Goal: Use online tool/utility: Utilize a website feature to perform a specific function

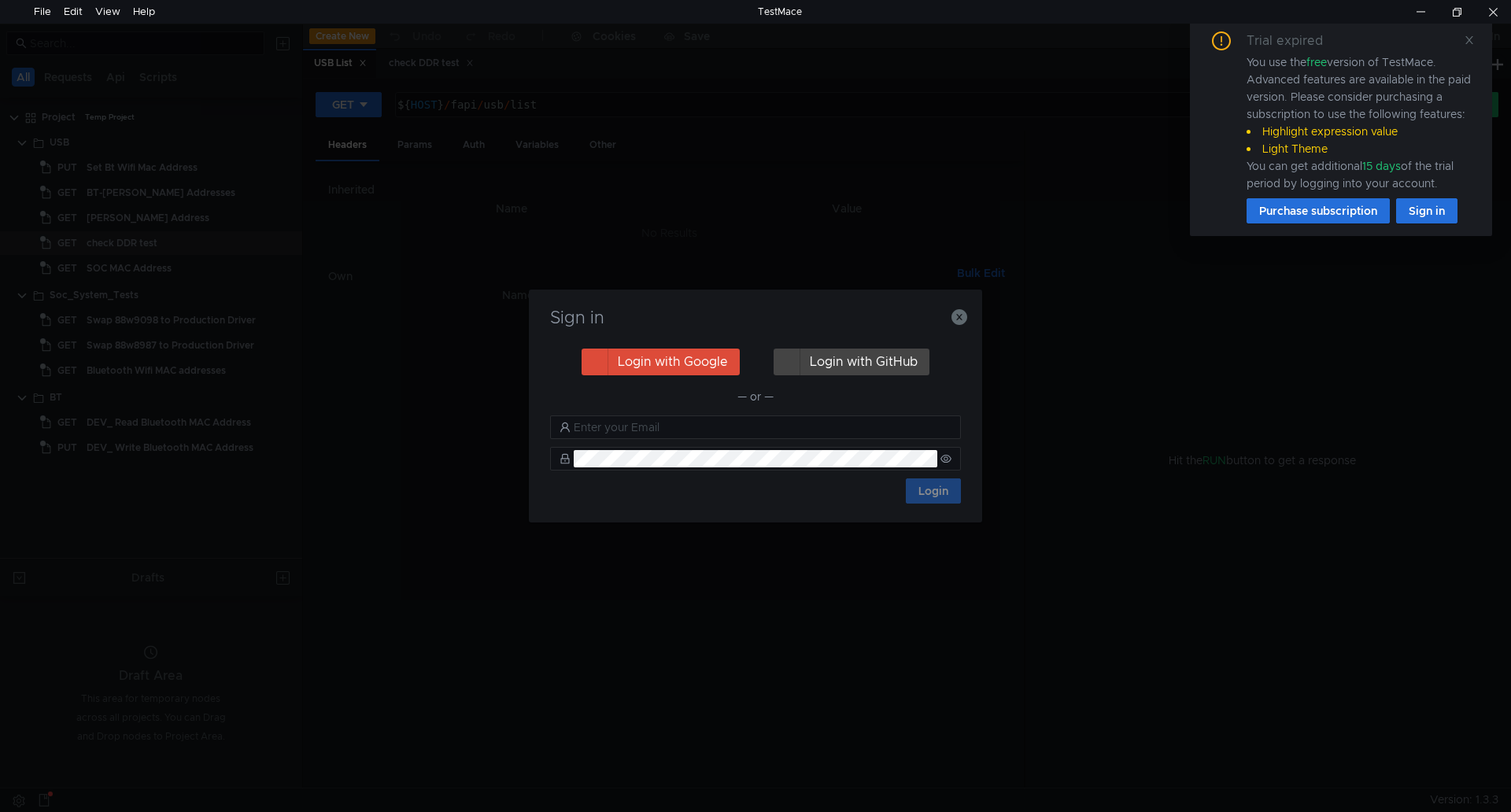
click at [963, 327] on div "Sign in Login with Google Login with GitHub — or — Login" at bounding box center [756, 406] width 454 height 233
click at [958, 317] on icon "button" at bounding box center [960, 317] width 16 height 16
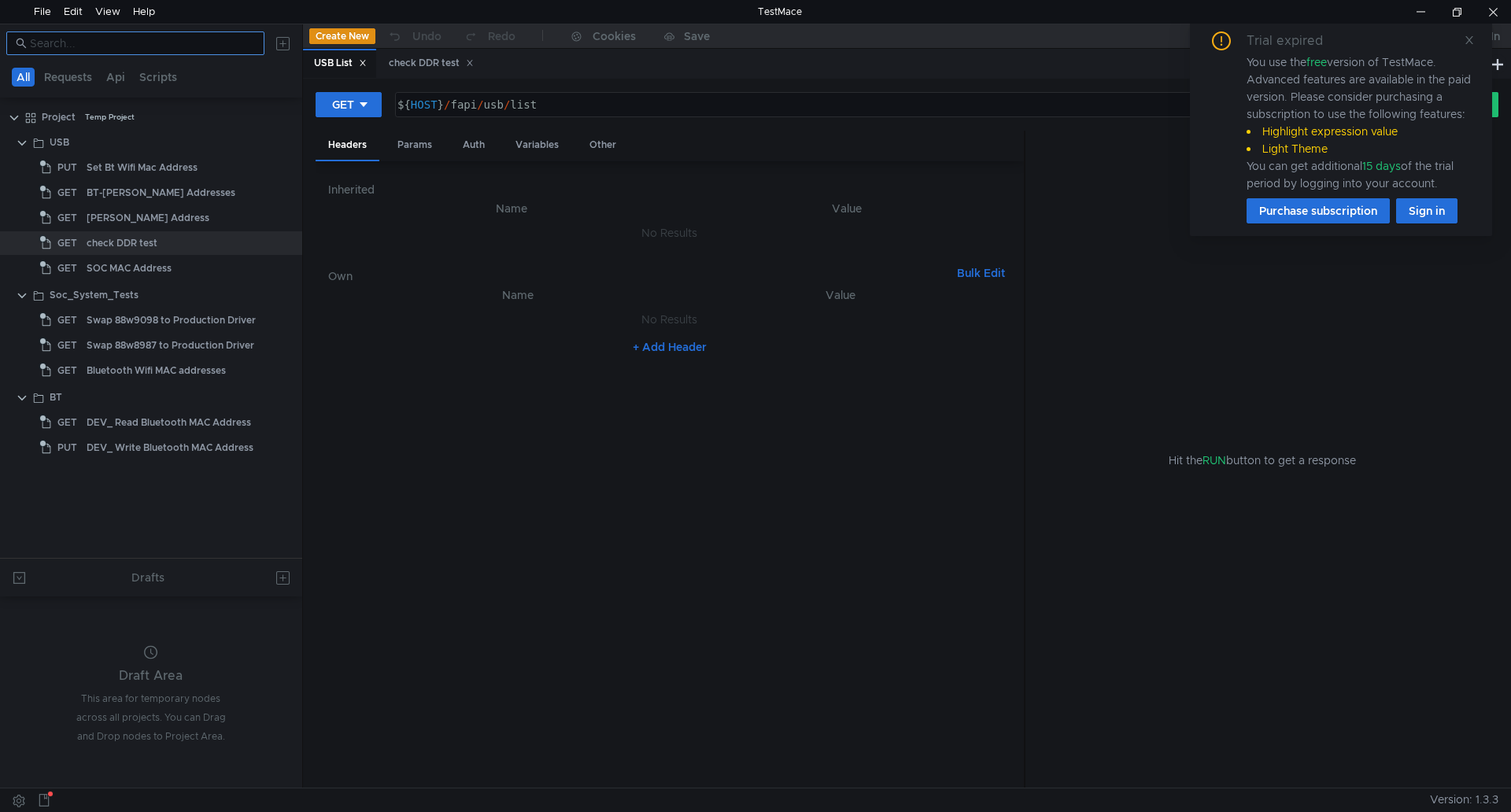
click at [140, 45] on input at bounding box center [142, 44] width 225 height 17
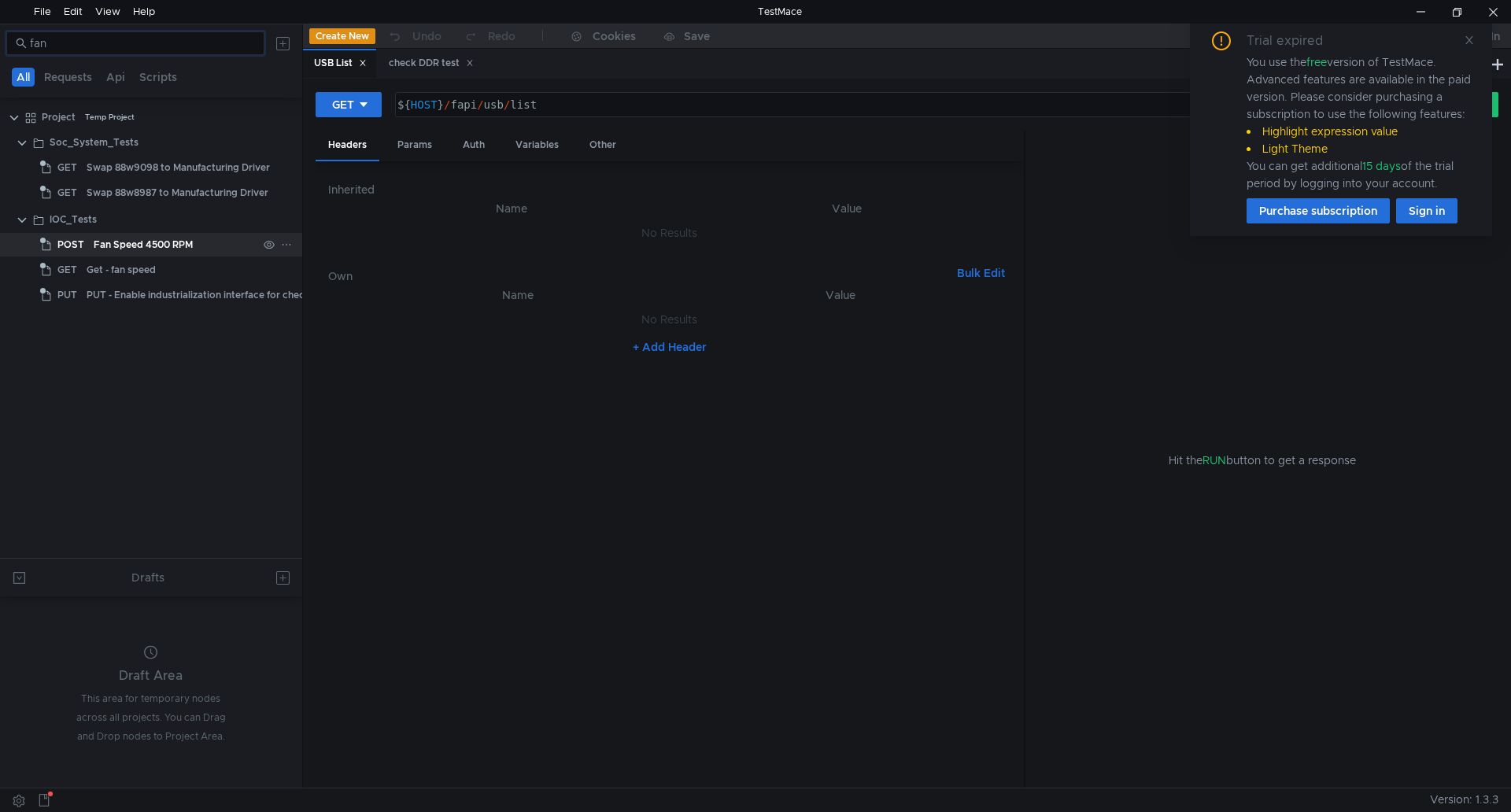
type input "fan"
click at [121, 241] on div "Fan Speed 4500 RPM" at bounding box center [143, 244] width 99 height 23
click at [127, 241] on div "Fan Speed 4500 RPM" at bounding box center [143, 244] width 99 height 23
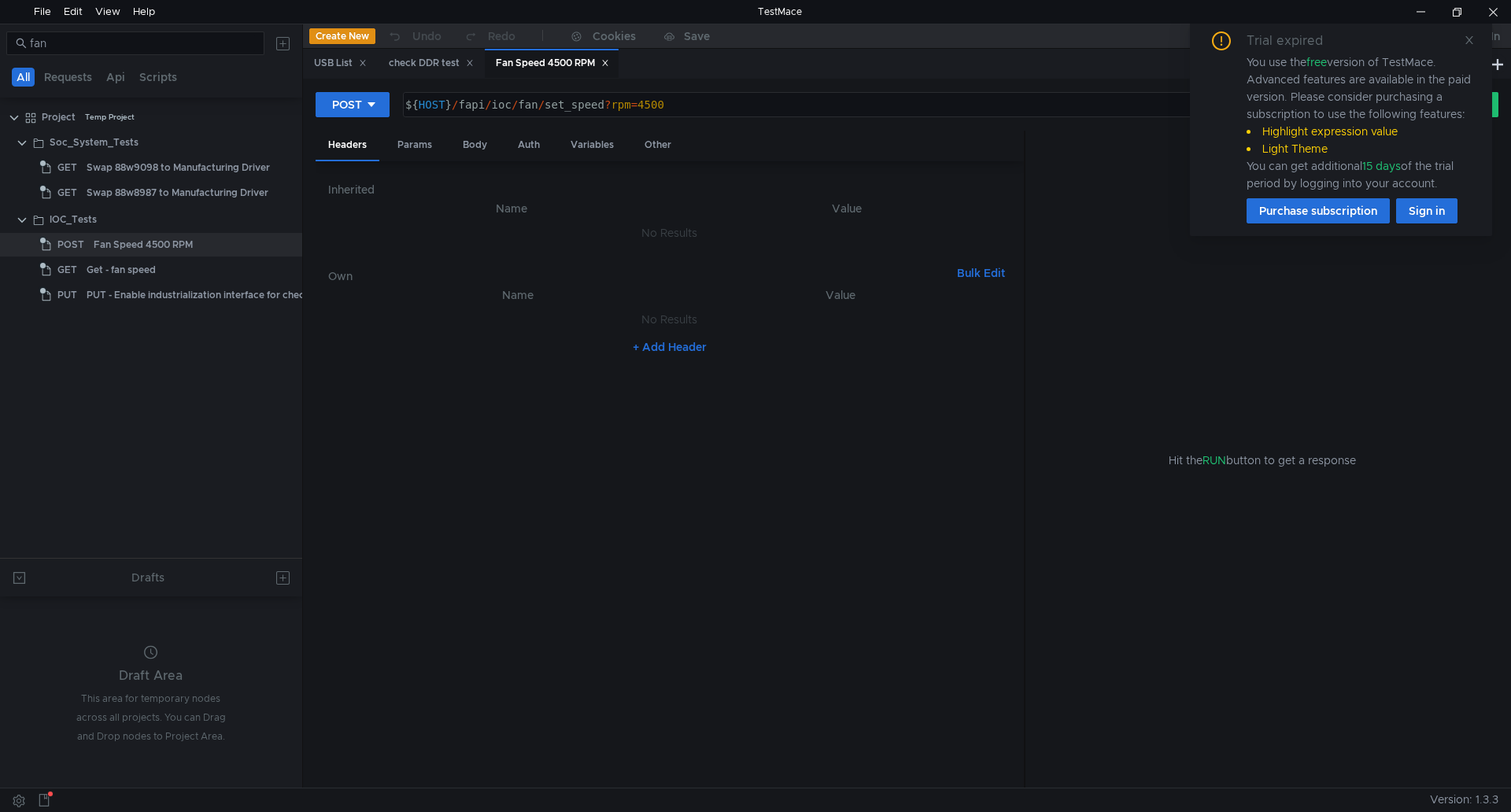
click at [1464, 41] on div "Trial expired You use the free version of TestMace. Advanced features are avail…" at bounding box center [1340, 127] width 265 height 192
click at [1467, 38] on icon at bounding box center [1469, 40] width 11 height 11
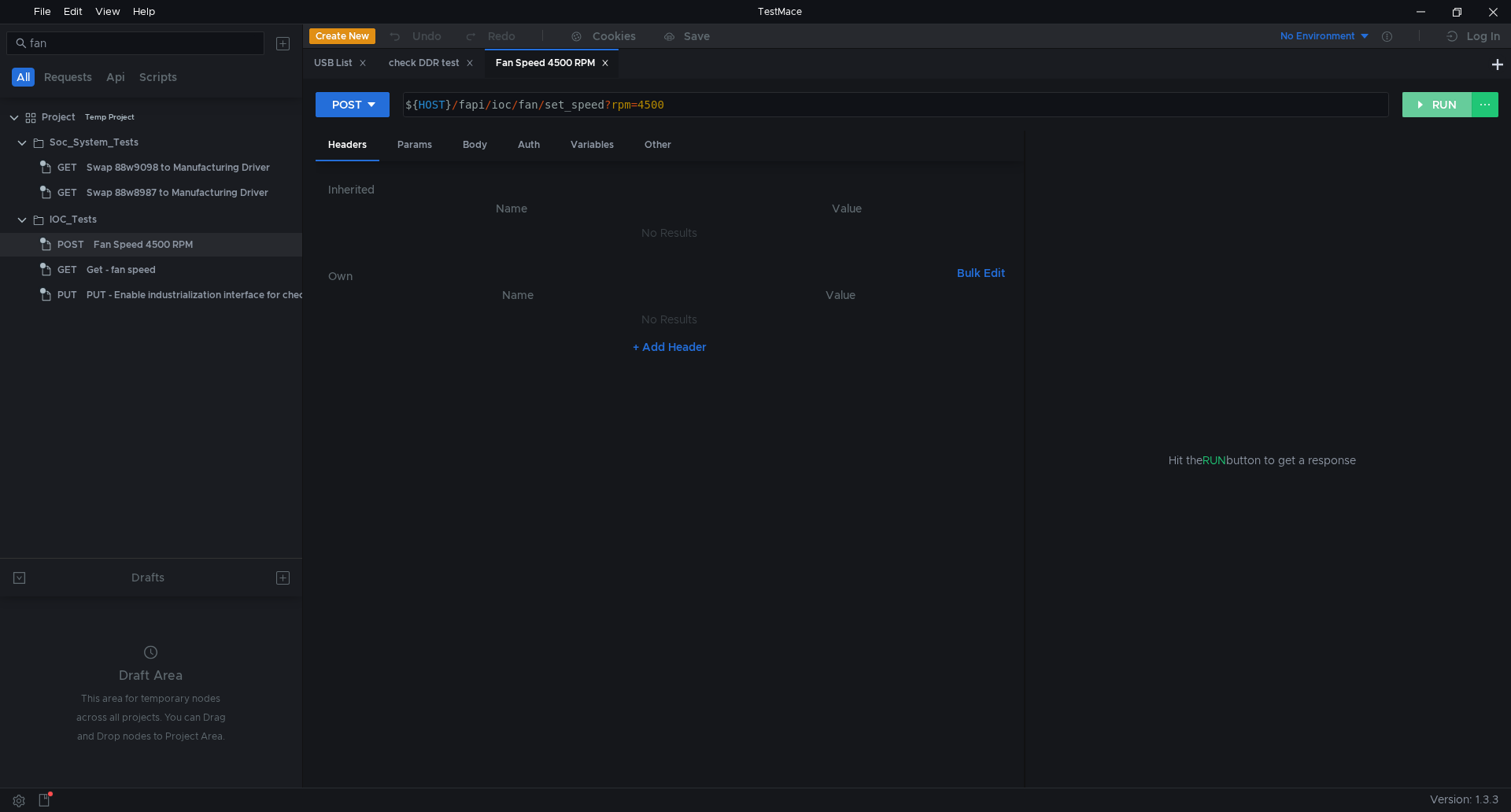
click at [1435, 107] on button "RUN" at bounding box center [1437, 105] width 70 height 25
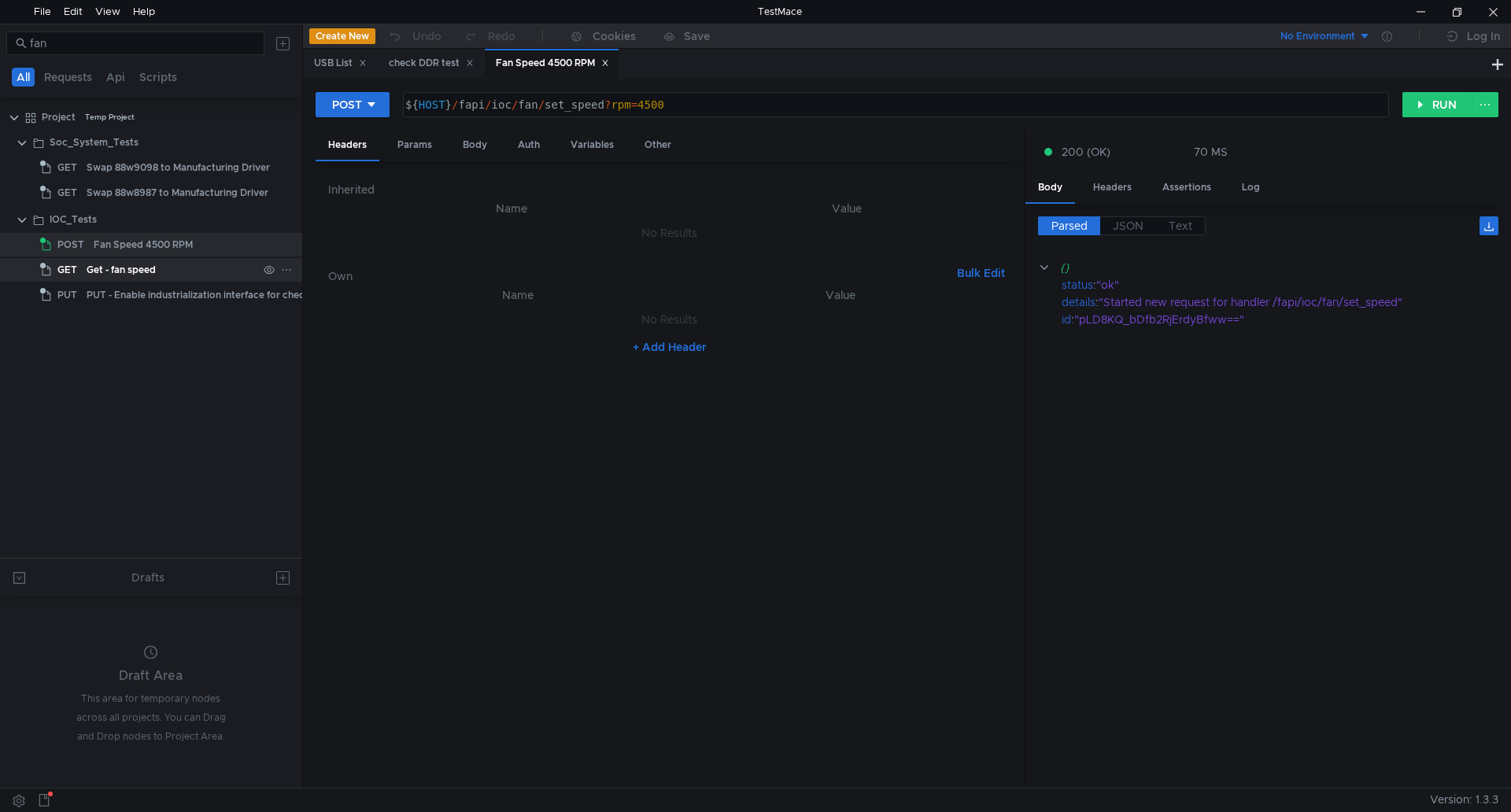
click at [172, 265] on div "Get - fan speed" at bounding box center [172, 269] width 171 height 23
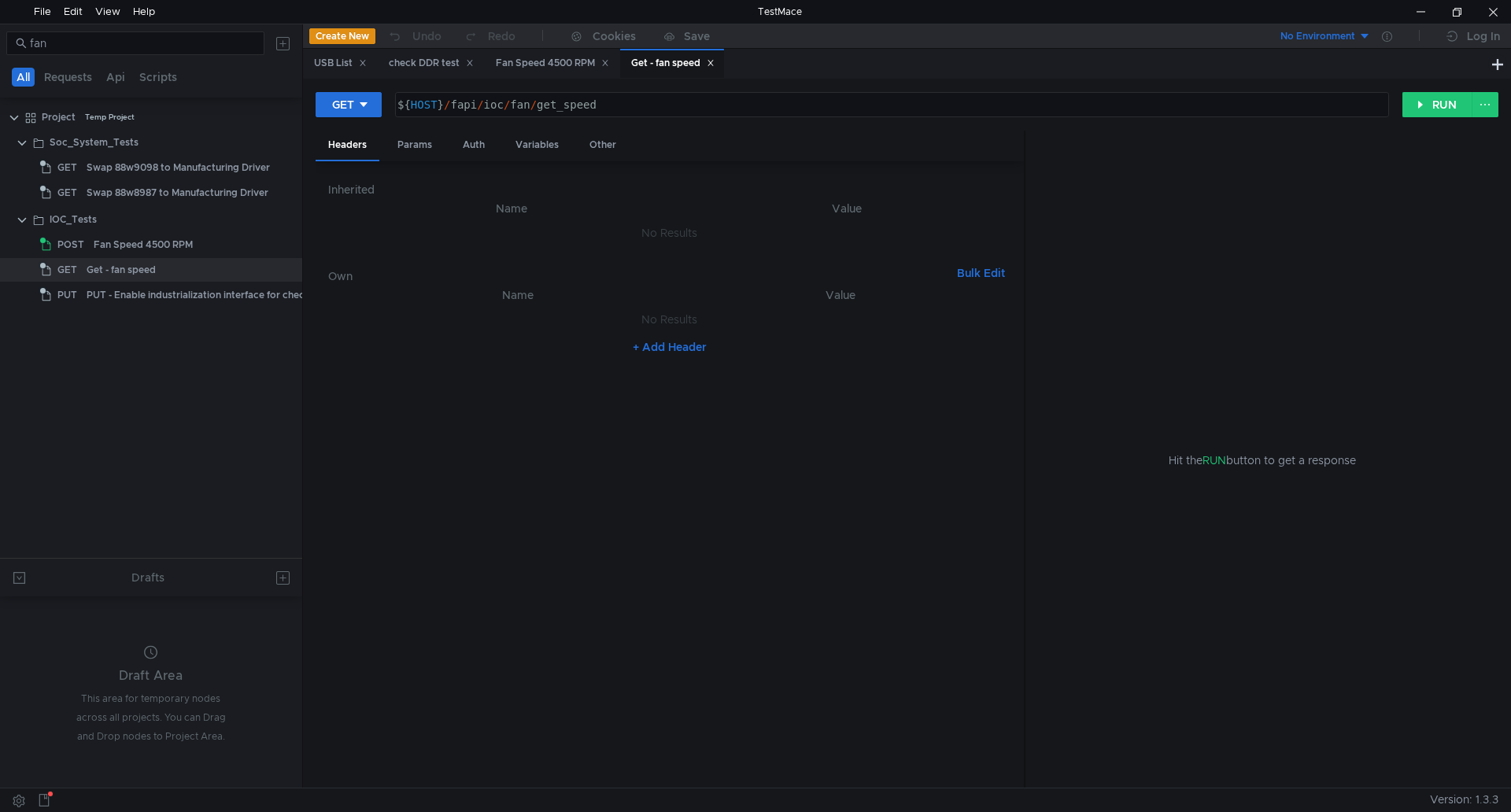
click at [1435, 118] on div "GET ${ HOST } / fapi / ioc / fan / get_speed הההההההההההההההההההההההההההההההההה…" at bounding box center [907, 110] width 1183 height 40
click at [1435, 113] on button "RUN" at bounding box center [1437, 105] width 70 height 25
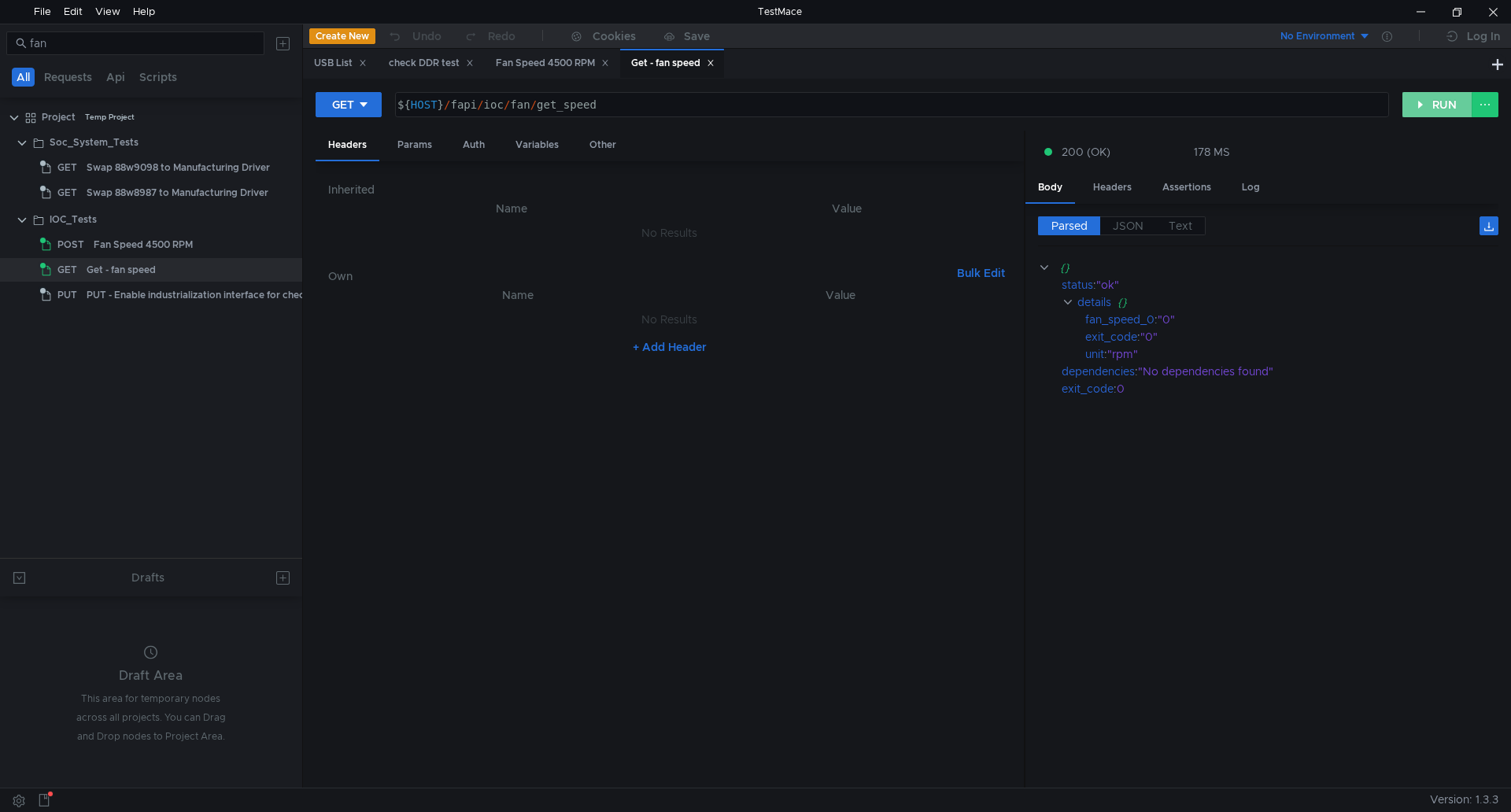
click at [1435, 113] on button "RUN" at bounding box center [1437, 105] width 70 height 25
click at [1426, 111] on button "RUN" at bounding box center [1437, 105] width 70 height 25
click at [195, 247] on div "Fan Speed 4500 RPM" at bounding box center [175, 244] width 164 height 23
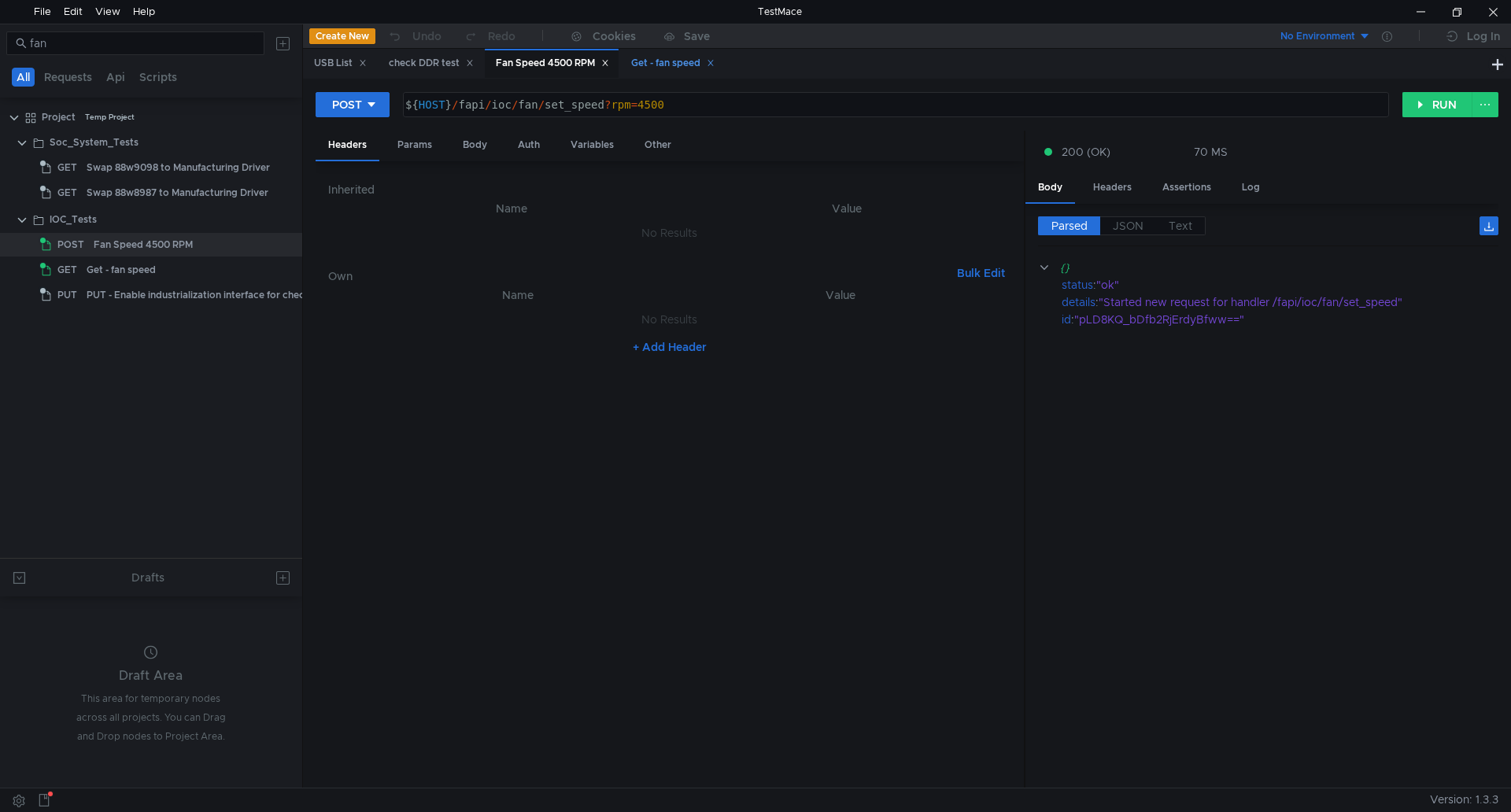
click at [686, 62] on div "Get - fan speed" at bounding box center [673, 63] width 83 height 16
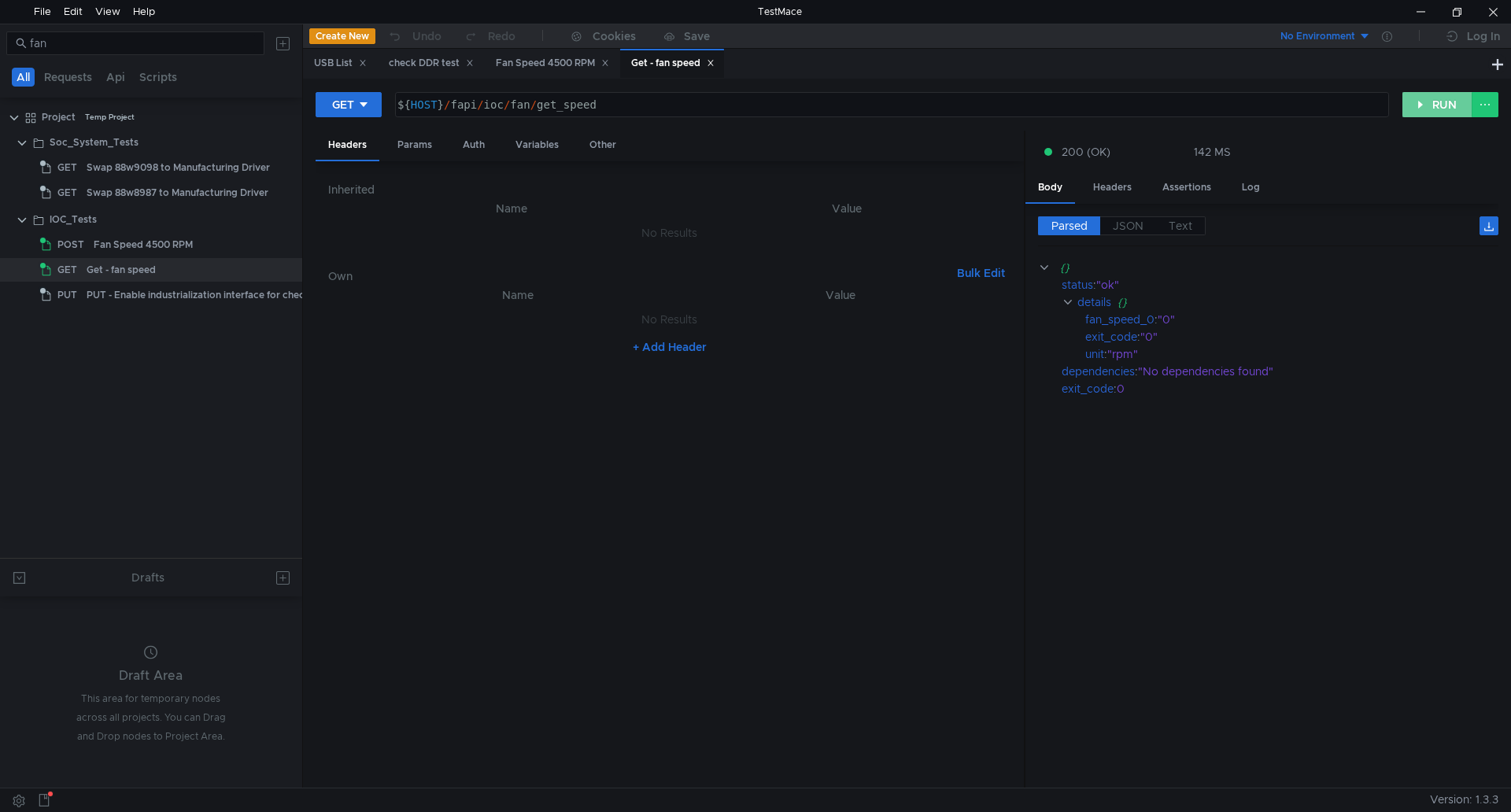
click at [1429, 111] on button "RUN" at bounding box center [1437, 105] width 70 height 25
click at [554, 61] on div "Fan Speed 4500 RPM" at bounding box center [552, 63] width 113 height 16
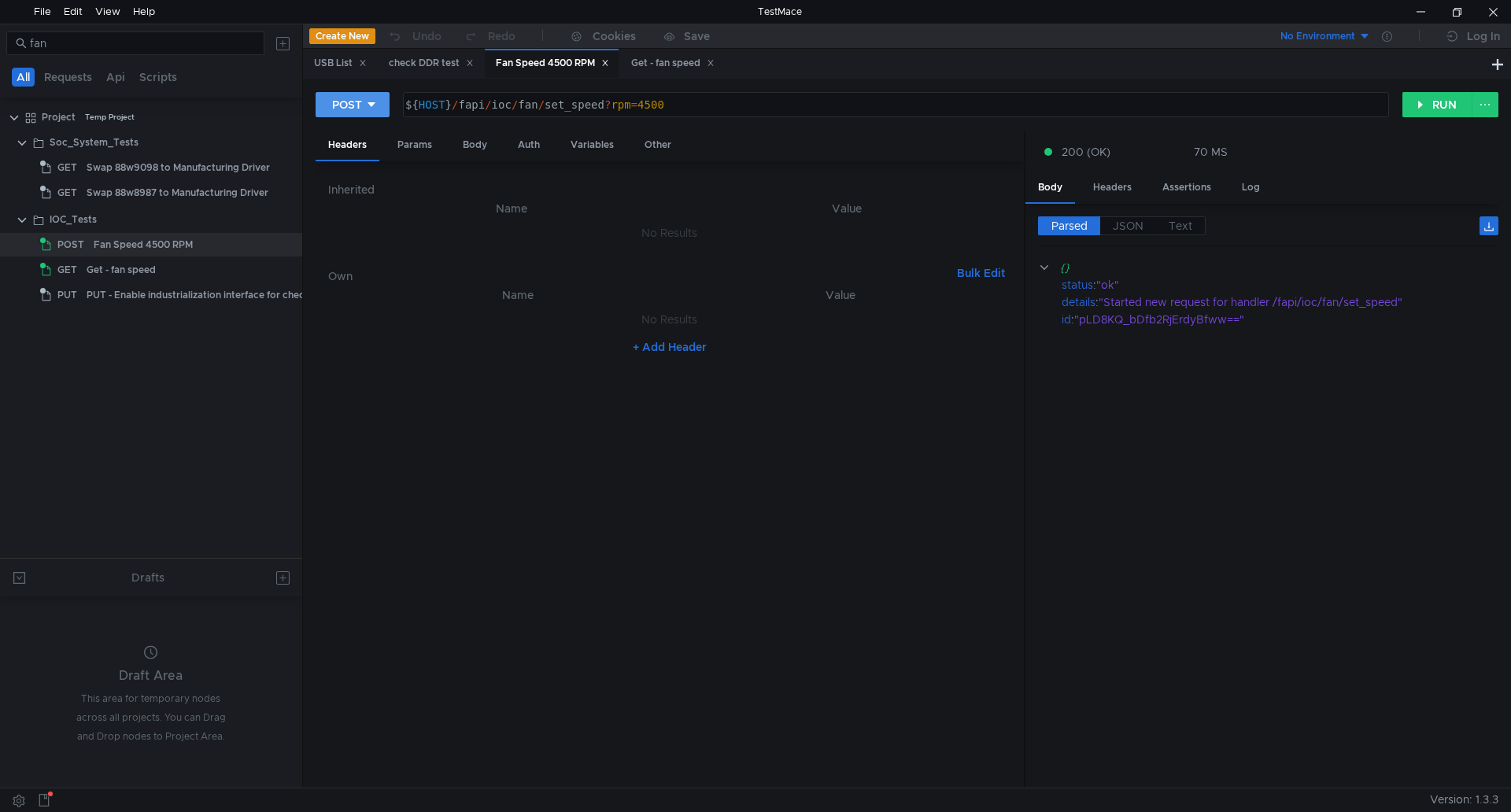
click at [345, 99] on div "POST" at bounding box center [347, 105] width 30 height 17
click at [350, 211] on li "DELETE" at bounding box center [353, 213] width 74 height 25
click at [1423, 111] on button "RUN" at bounding box center [1437, 105] width 70 height 25
click at [362, 106] on div "DELETE" at bounding box center [354, 105] width 44 height 17
click at [356, 162] on li "POST" at bounding box center [359, 163] width 86 height 25
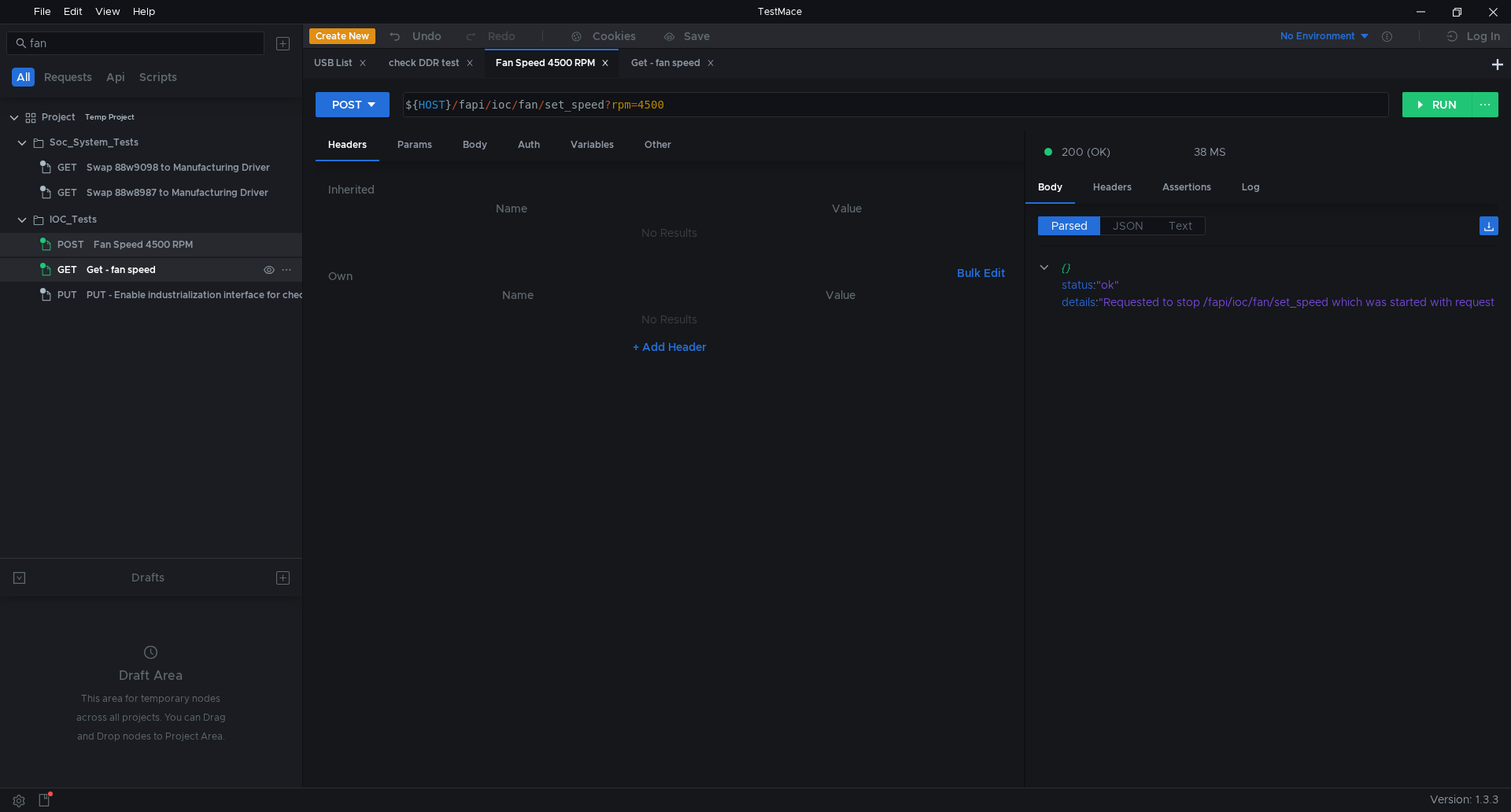
click at [221, 274] on div "Get - fan speed" at bounding box center [172, 269] width 171 height 23
click at [645, 61] on div "Get - fan speed" at bounding box center [673, 63] width 83 height 16
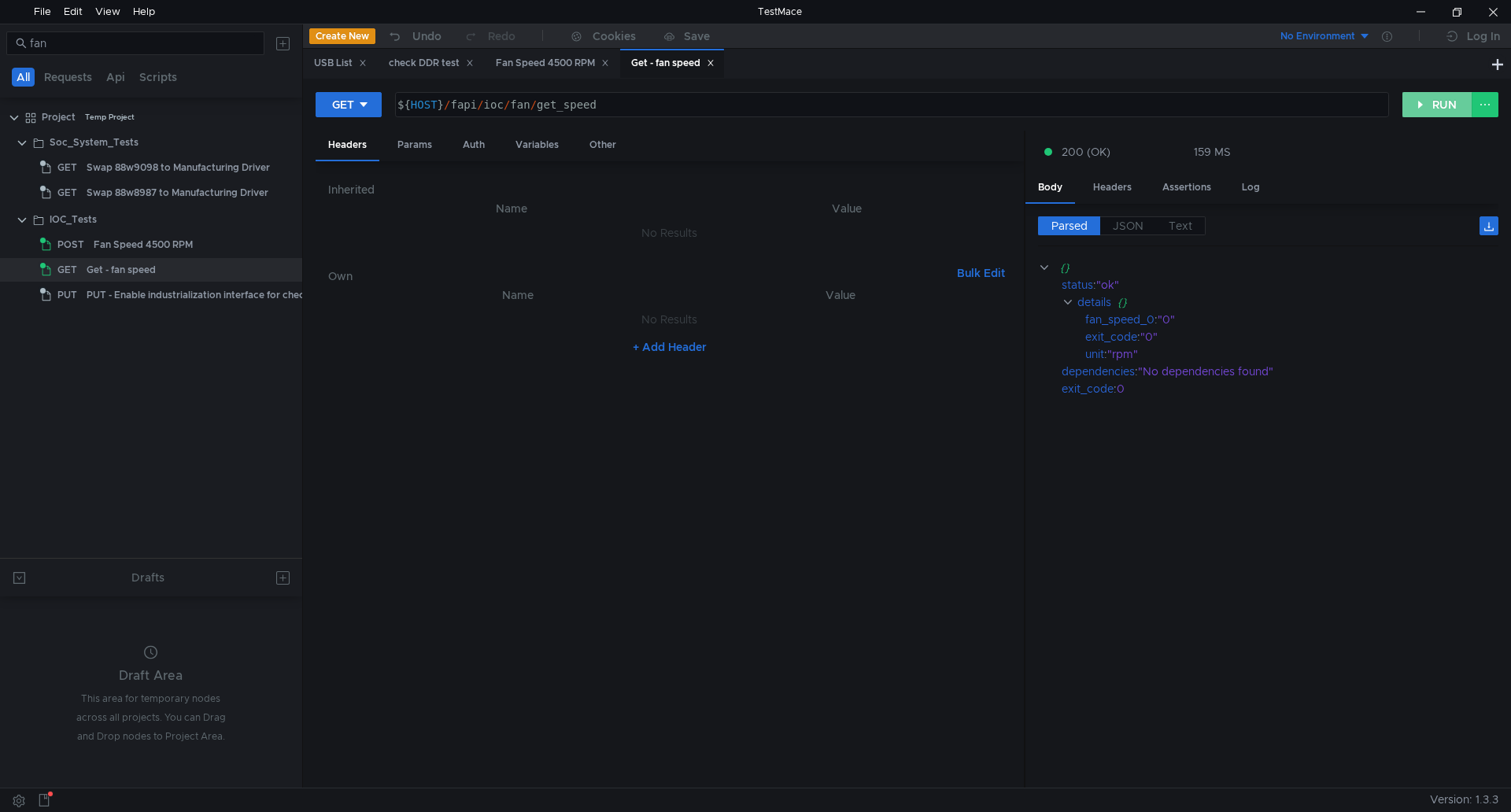
click at [1451, 107] on button "RUN" at bounding box center [1437, 105] width 70 height 25
click at [566, 58] on div "Fan Speed 4500 RPM" at bounding box center [552, 63] width 113 height 16
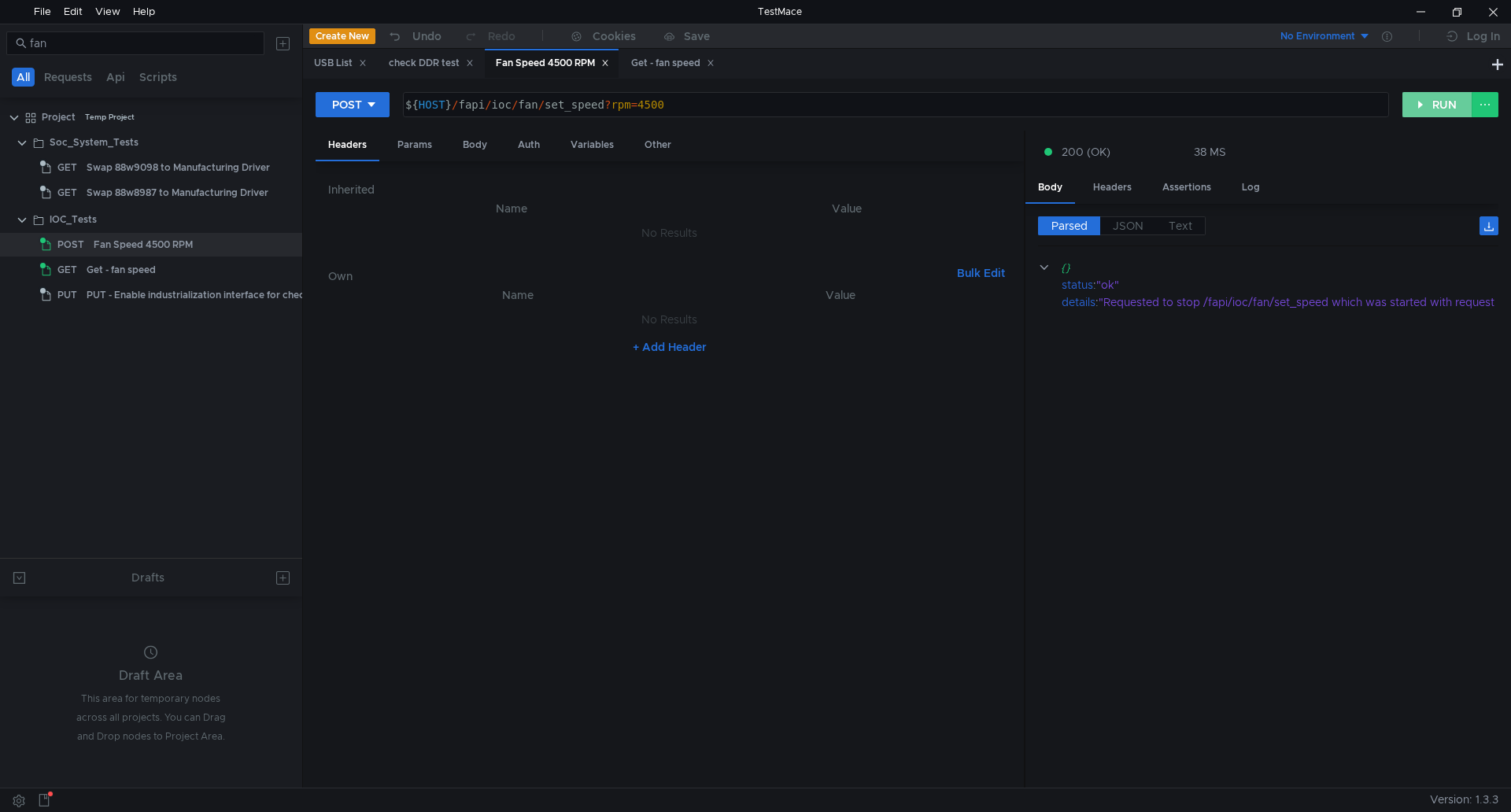
click at [1436, 110] on button "RUN" at bounding box center [1437, 105] width 70 height 25
click at [669, 63] on div "Get - fan speed" at bounding box center [673, 63] width 83 height 16
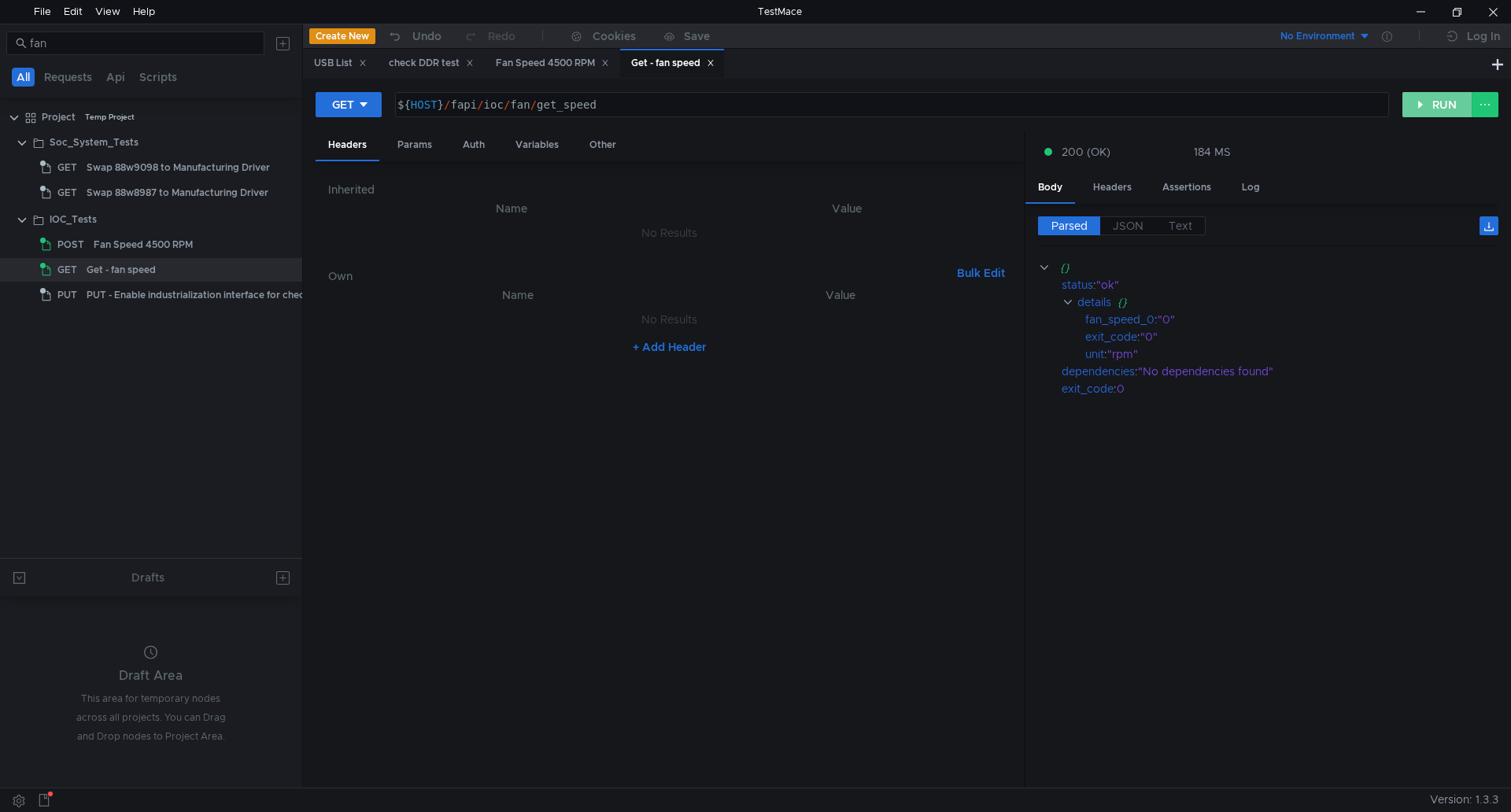
click at [1448, 107] on button "RUN" at bounding box center [1437, 105] width 70 height 25
click at [586, 67] on div "Fan Speed 4500 RPM" at bounding box center [552, 63] width 113 height 16
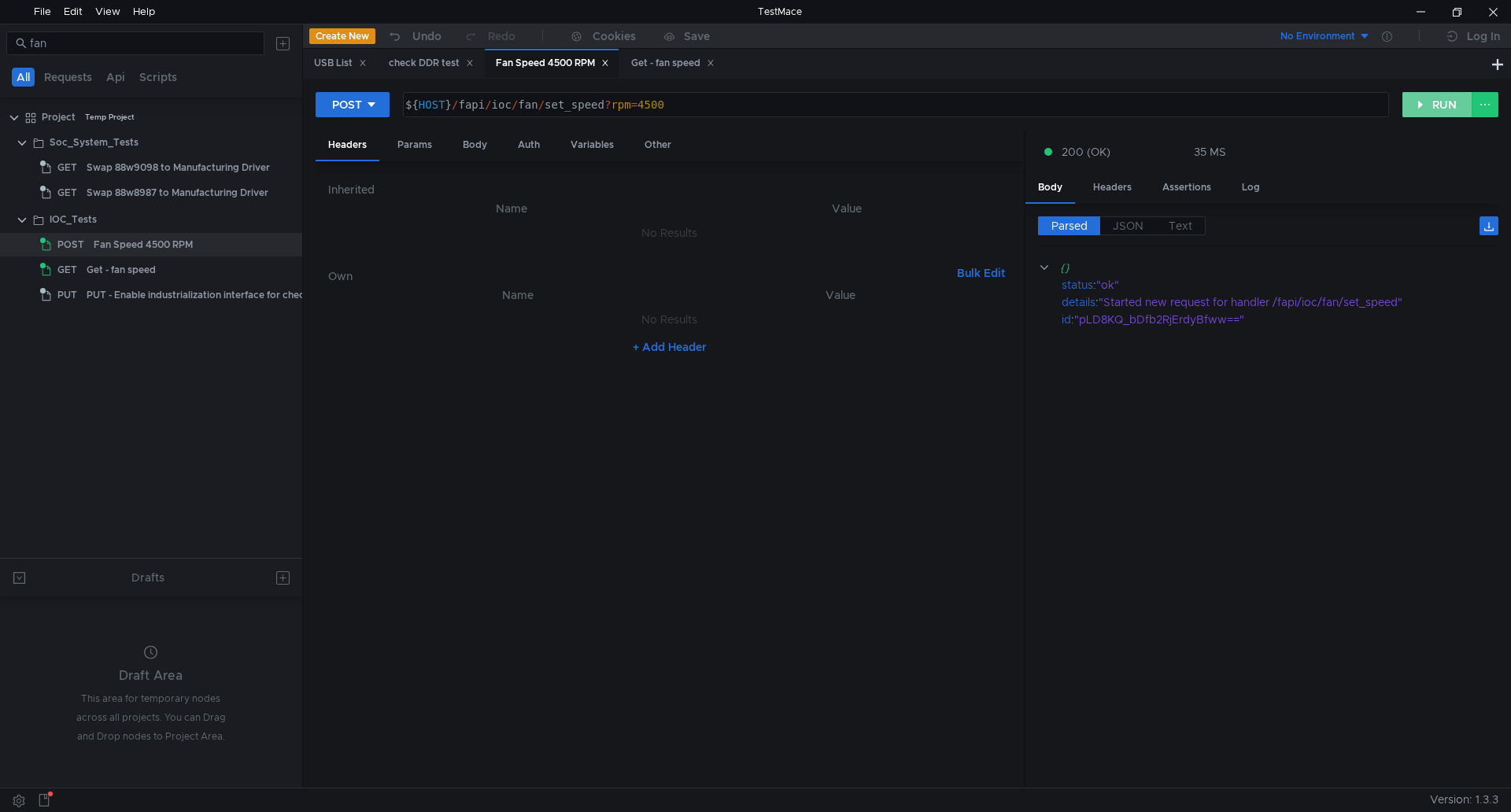
click at [1441, 95] on button "RUN" at bounding box center [1437, 105] width 70 height 25
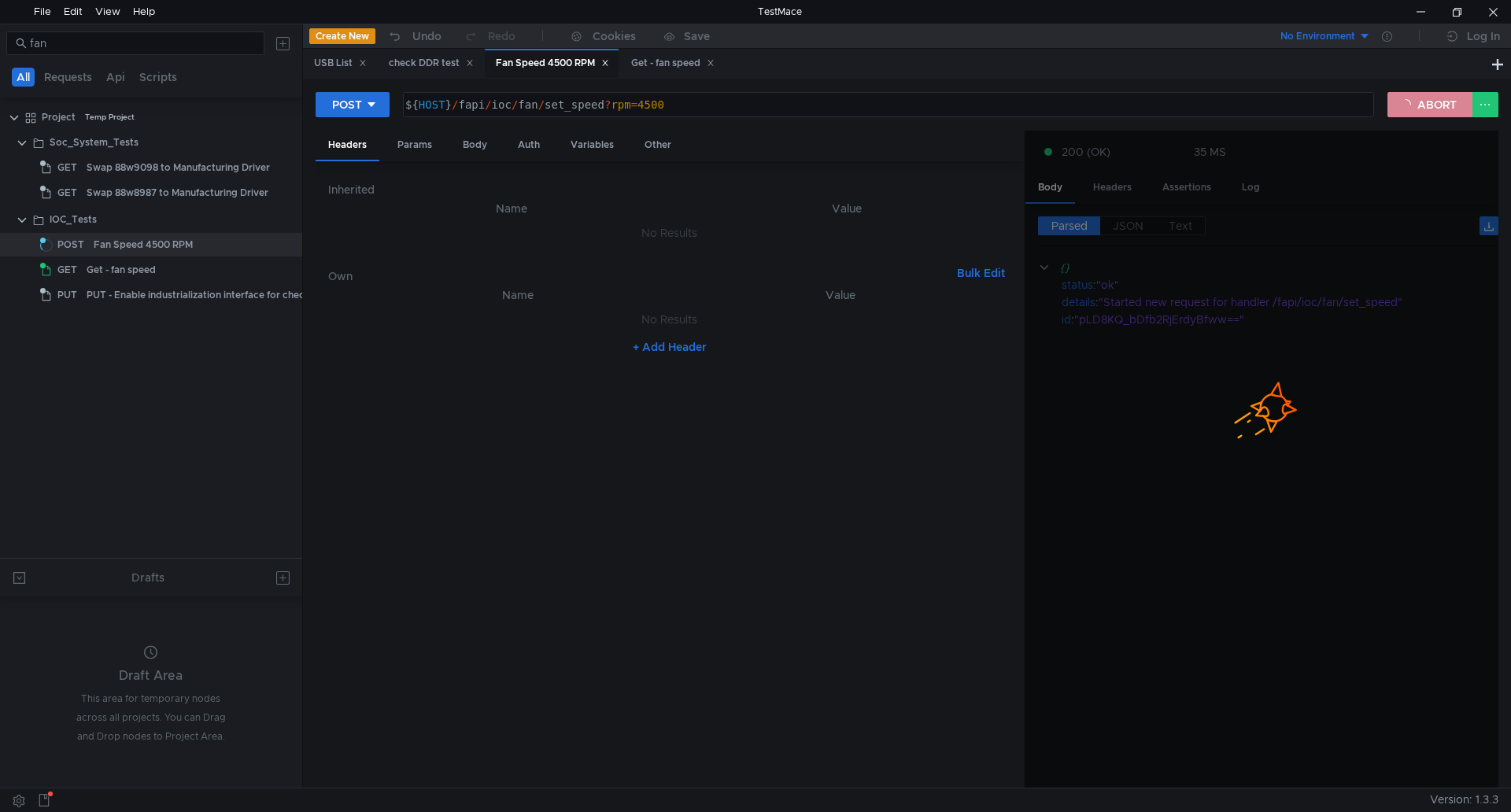
click at [1428, 103] on button "ABORT" at bounding box center [1431, 105] width 85 height 25
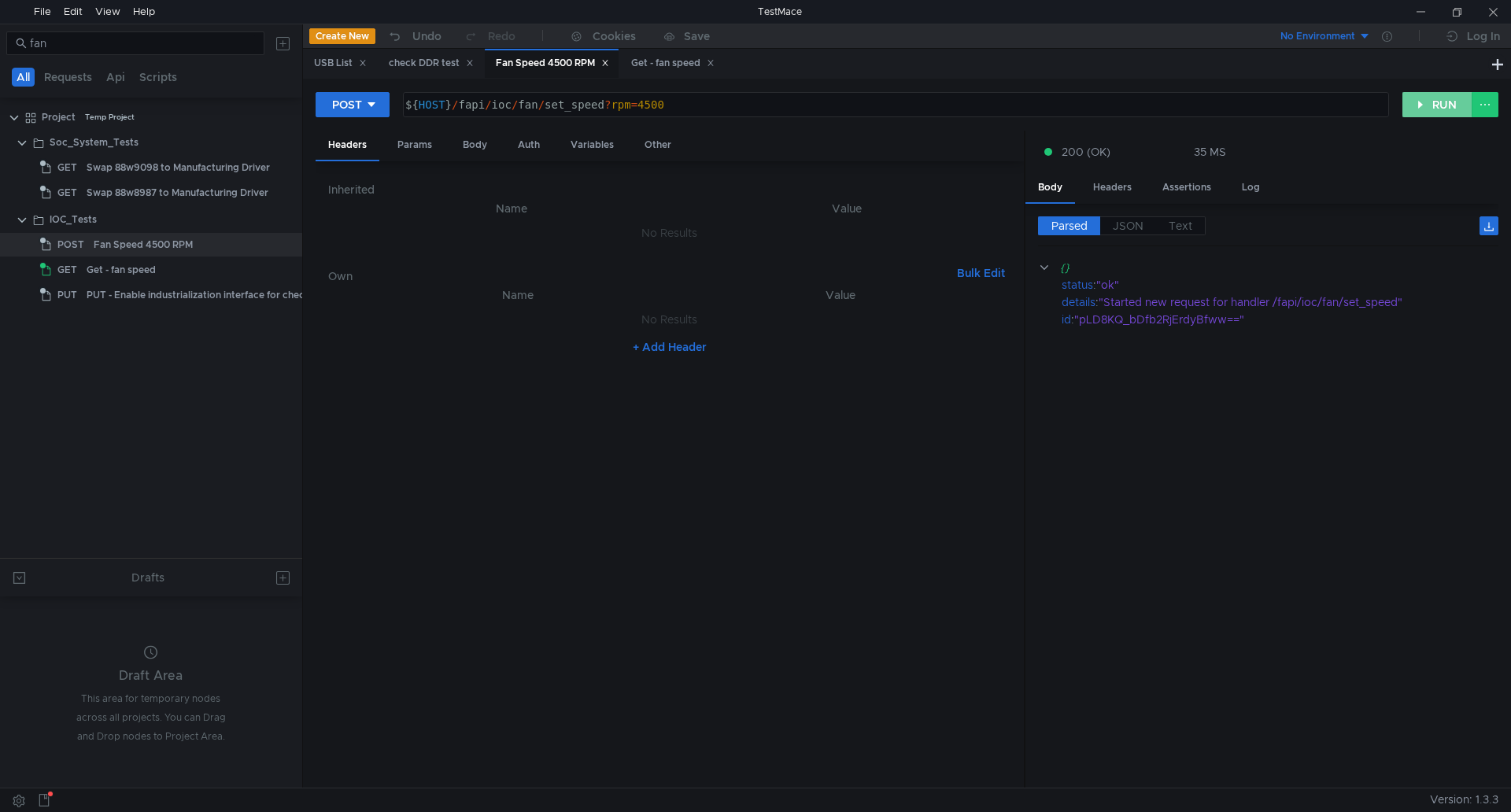
click at [1432, 105] on button "RUN" at bounding box center [1437, 105] width 70 height 25
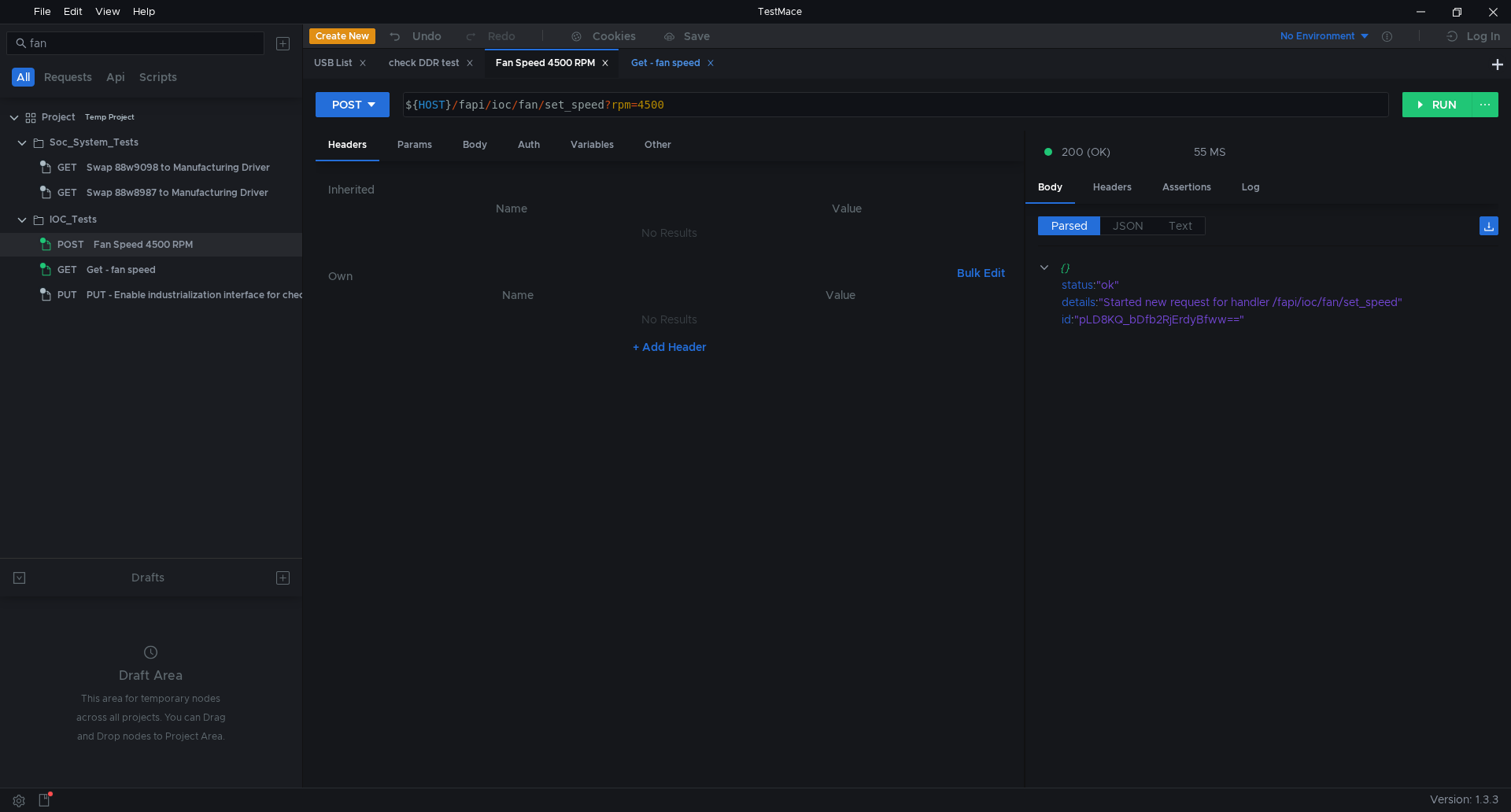
click at [665, 66] on div "Get - fan speed" at bounding box center [673, 63] width 83 height 16
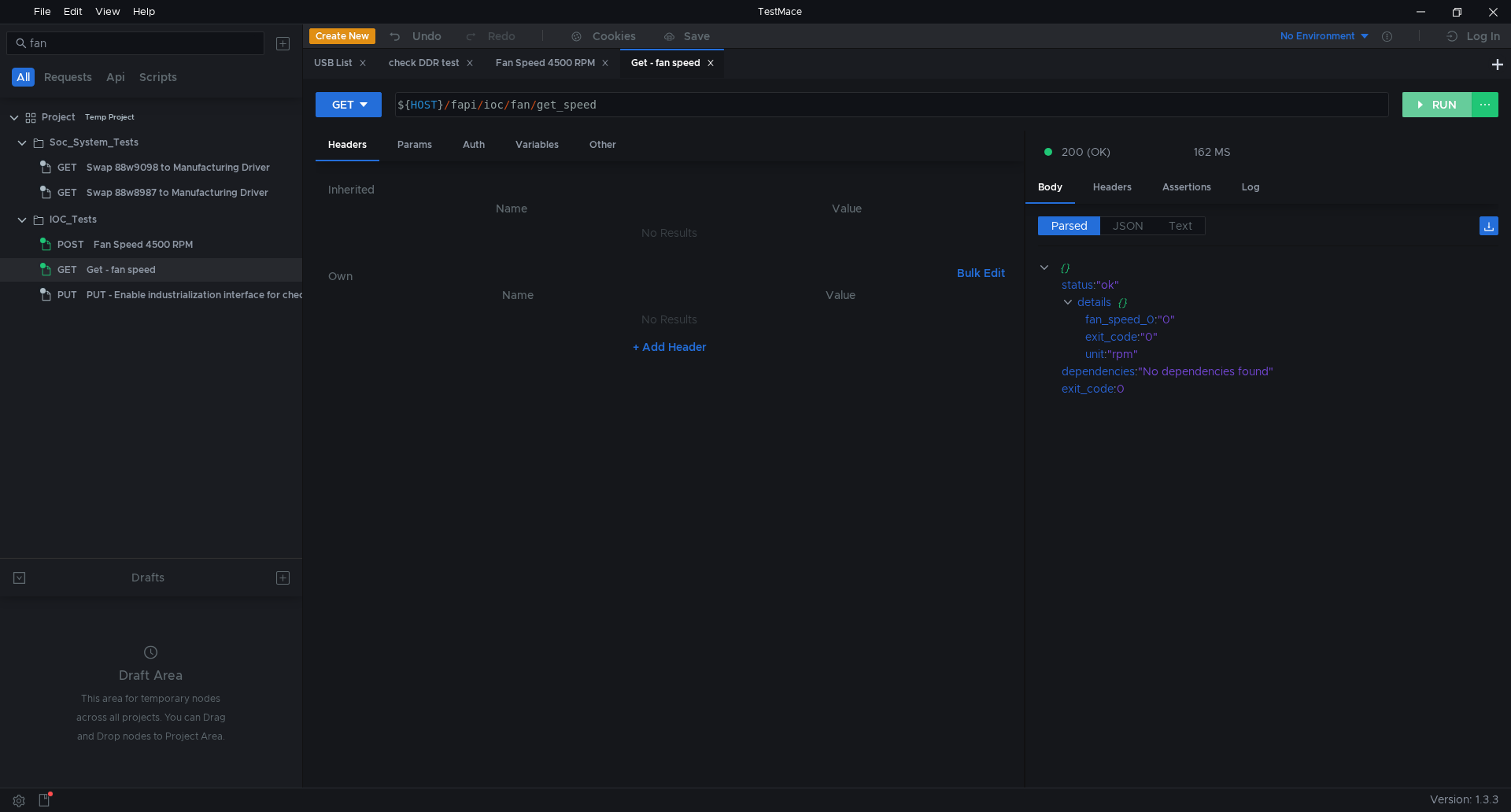
click at [1435, 100] on button "RUN" at bounding box center [1437, 105] width 70 height 25
click at [572, 61] on div "Fan Speed 4500 RPM" at bounding box center [552, 63] width 113 height 16
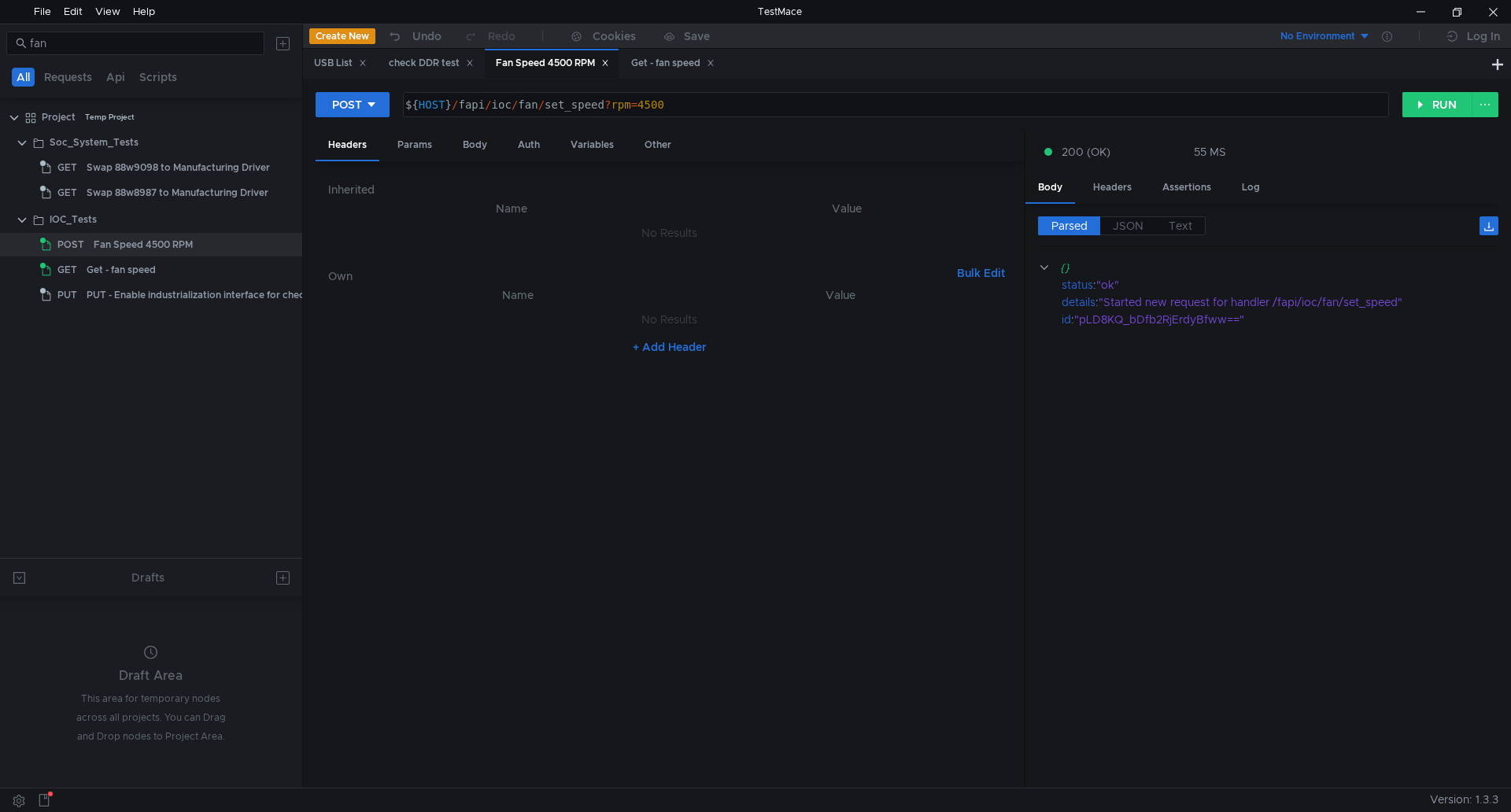
click at [346, 90] on div "POST ${ HOST } / fapi / ioc / fan / set_speed ? rpm = 4500 הההההההההההההההההההה…" at bounding box center [907, 433] width 1209 height 709
click at [347, 94] on button "POST" at bounding box center [353, 105] width 74 height 25
click at [351, 215] on li "DELETE" at bounding box center [353, 213] width 74 height 25
click at [1443, 103] on button "RUN" at bounding box center [1437, 105] width 70 height 25
